Goal: Find specific page/section: Find specific page/section

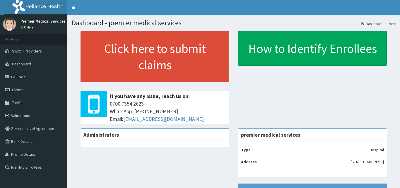
scroll to position [88, 0]
click at [21, 102] on span "Tariffs" at bounding box center [17, 102] width 11 height 5
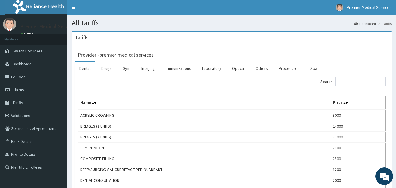
click at [106, 71] on link "Drugs" at bounding box center [107, 68] width 20 height 12
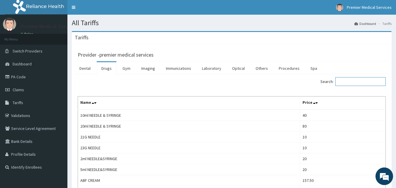
click at [354, 81] on input "Search:" at bounding box center [360, 81] width 50 height 9
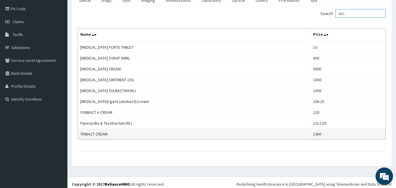
scroll to position [71, 0]
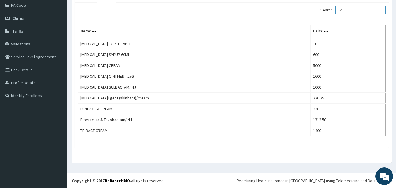
type input "B"
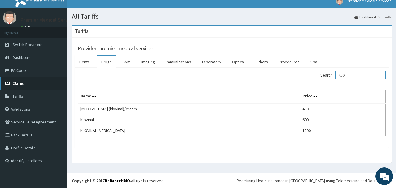
scroll to position [0, 0]
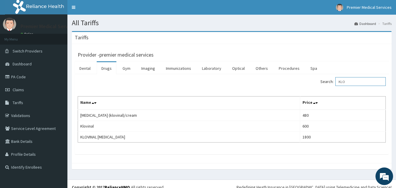
type input "KLO"
